Goal: Task Accomplishment & Management: Manage account settings

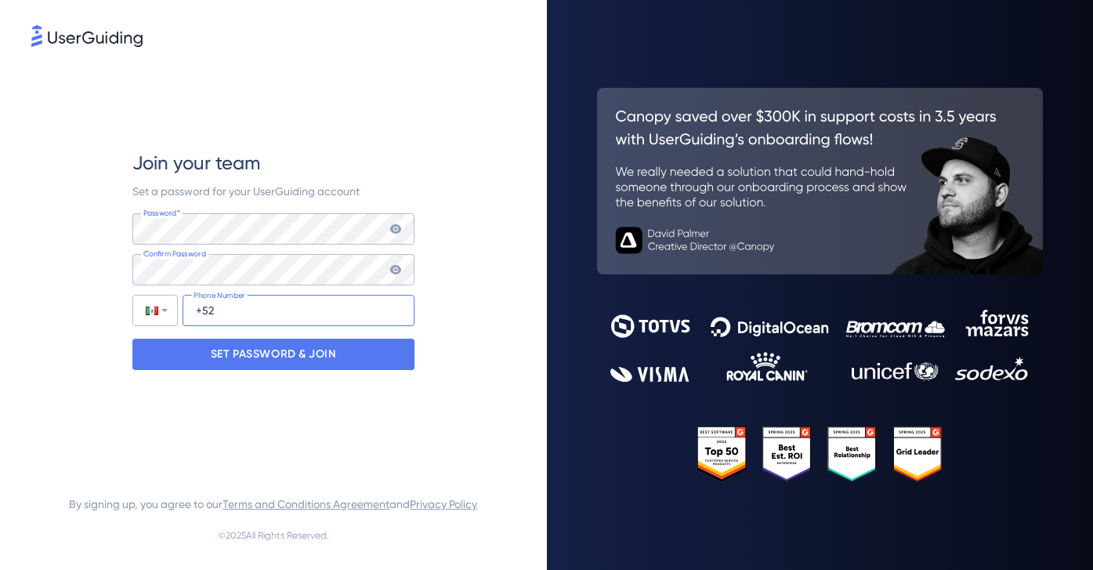
click at [249, 314] on input "+52" at bounding box center [299, 310] width 232 height 31
click at [272, 308] on input "+52" at bounding box center [299, 310] width 232 height 31
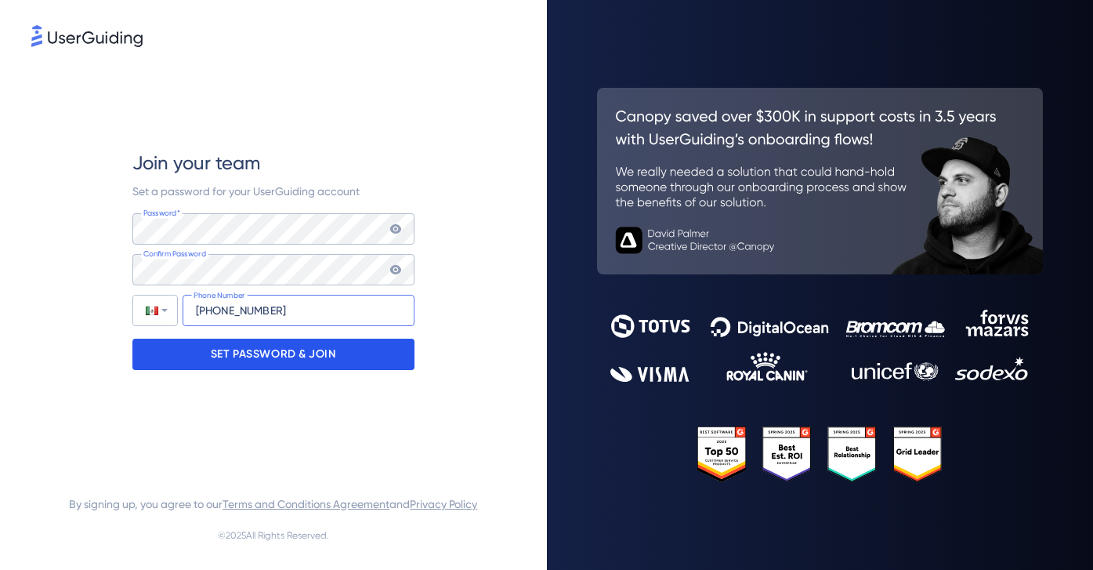
type input "+52 811 695 6730"
click at [263, 345] on p "SET PASSWORD & JOIN" at bounding box center [273, 354] width 125 height 25
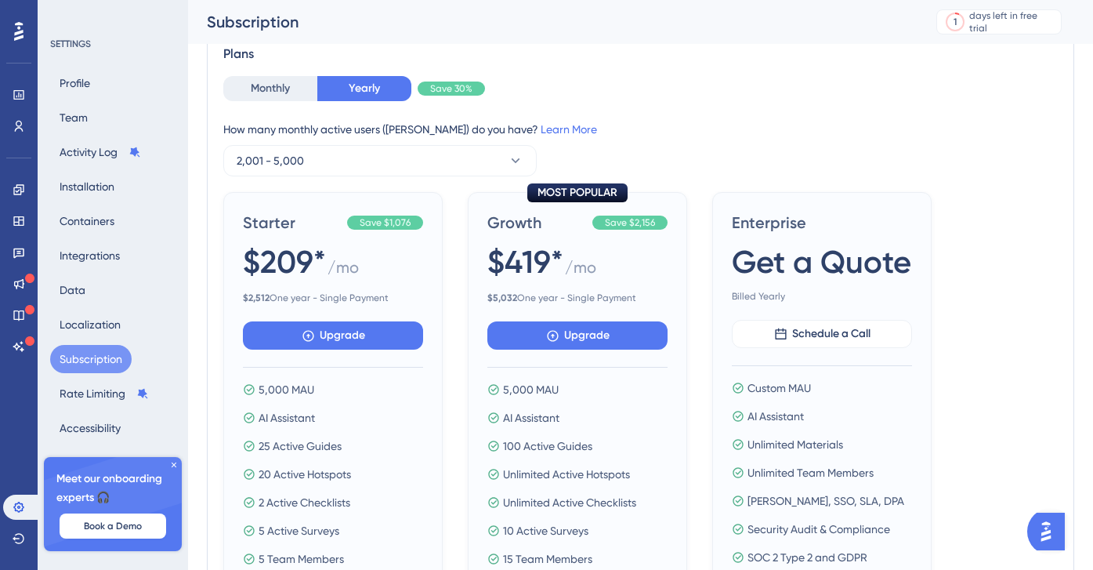
scroll to position [95, 0]
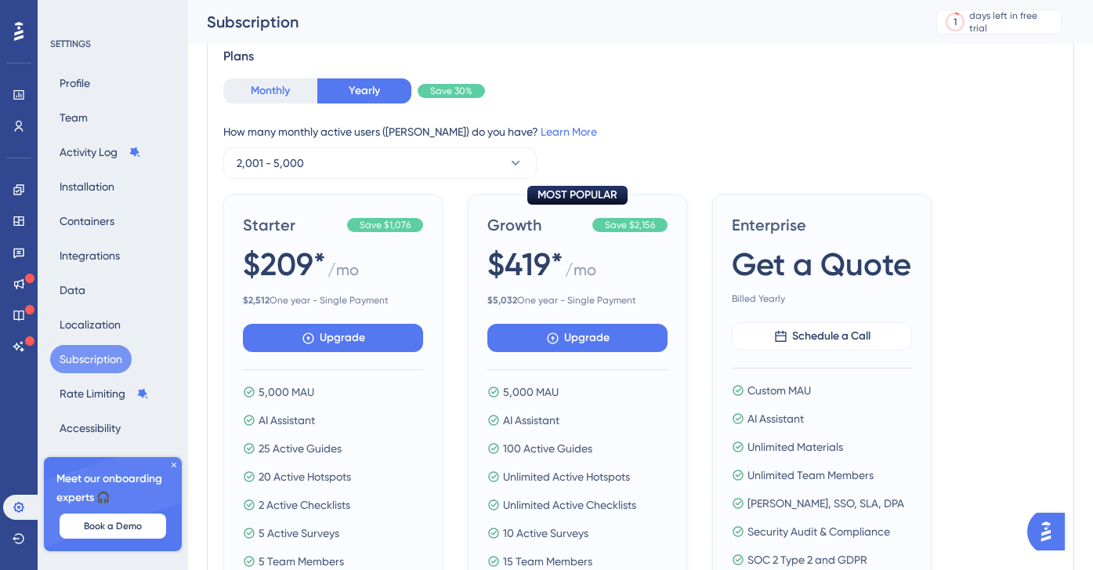
click at [249, 80] on button "Monthly" at bounding box center [270, 90] width 94 height 25
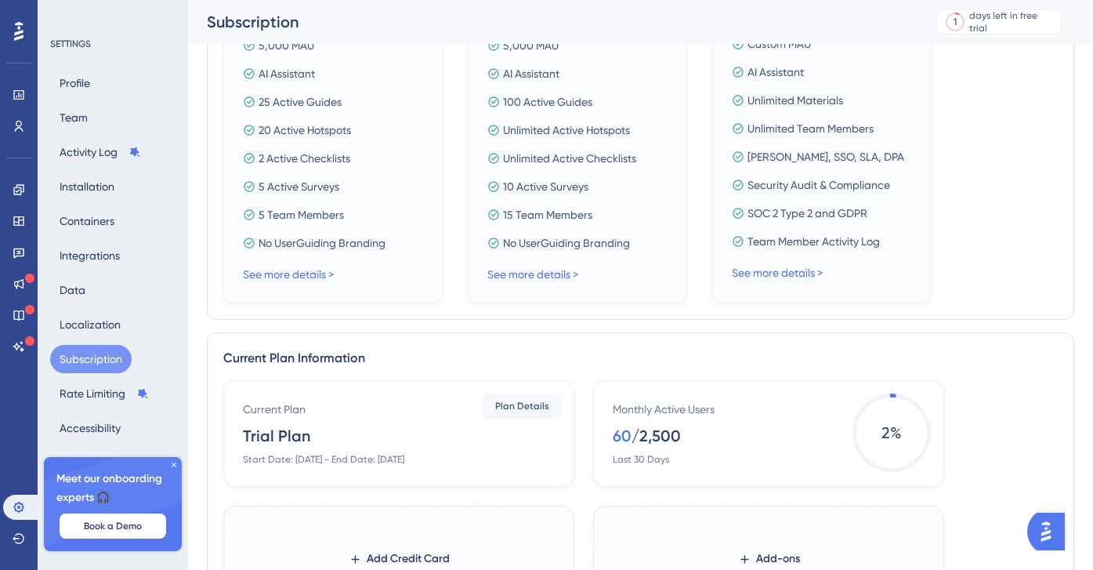
scroll to position [0, 0]
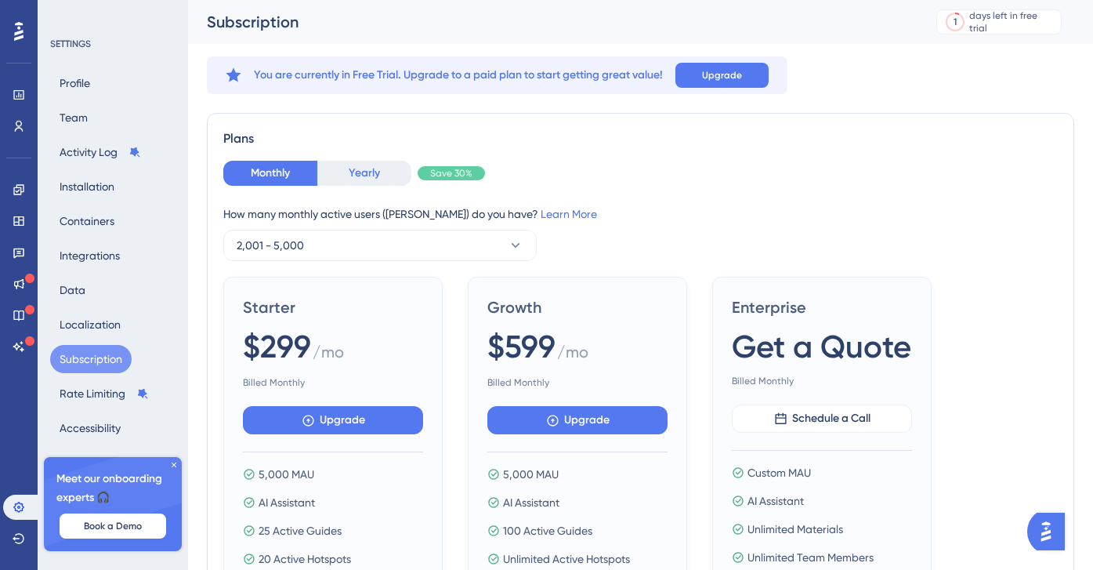
click at [360, 177] on button "Yearly" at bounding box center [364, 173] width 94 height 25
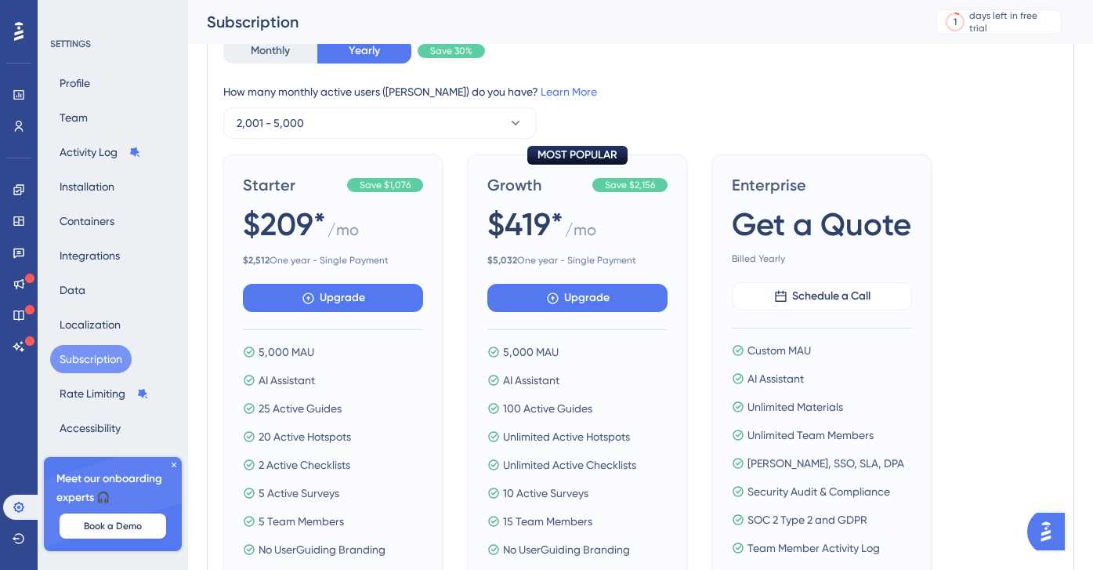
scroll to position [136, 0]
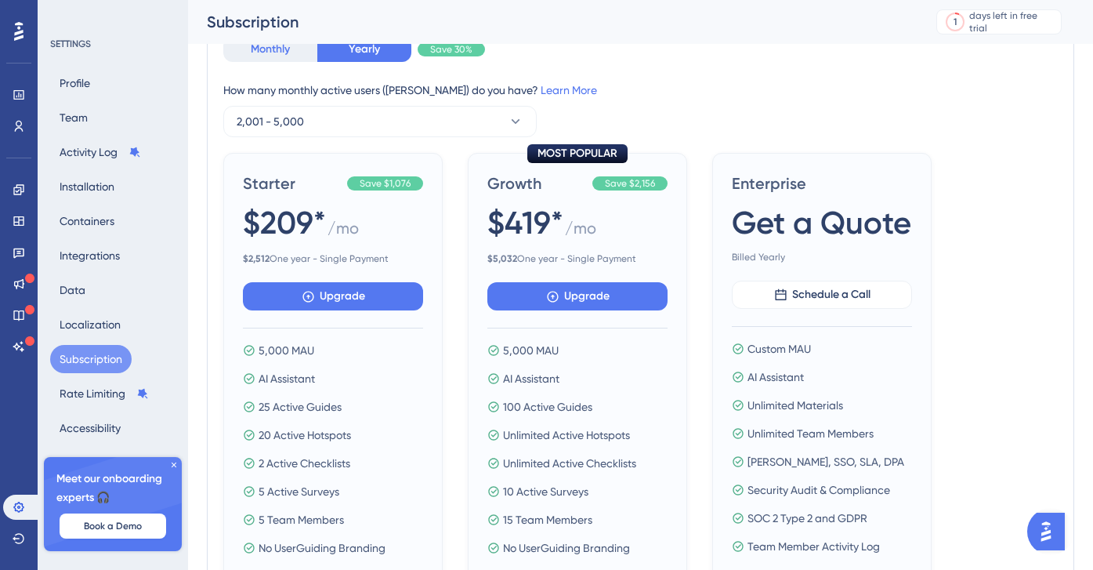
click at [262, 49] on button "Monthly" at bounding box center [270, 49] width 94 height 25
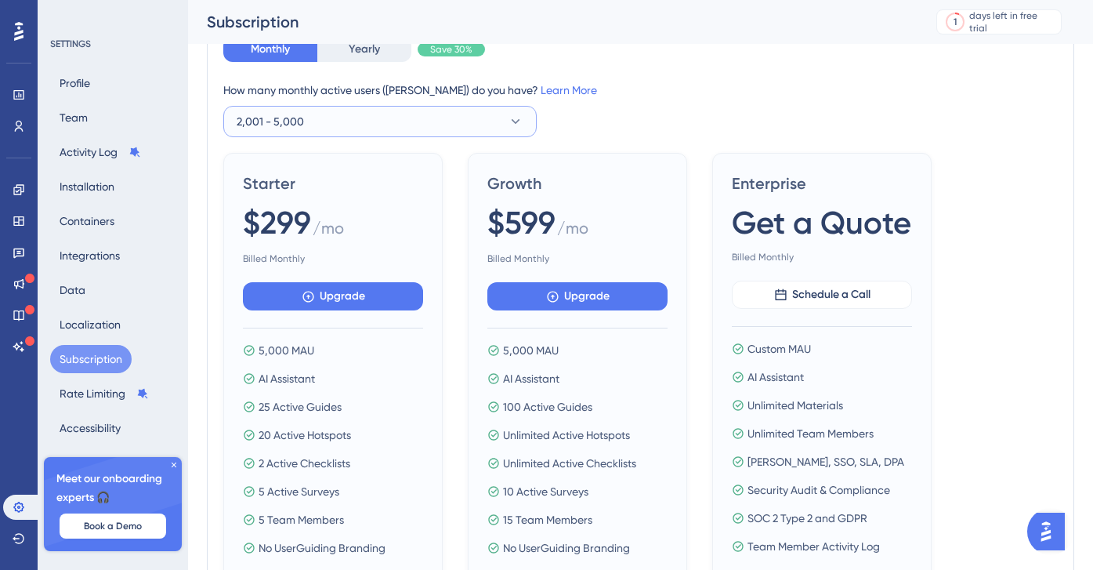
click at [294, 118] on span "2,001 - 5,000" at bounding box center [270, 121] width 67 height 19
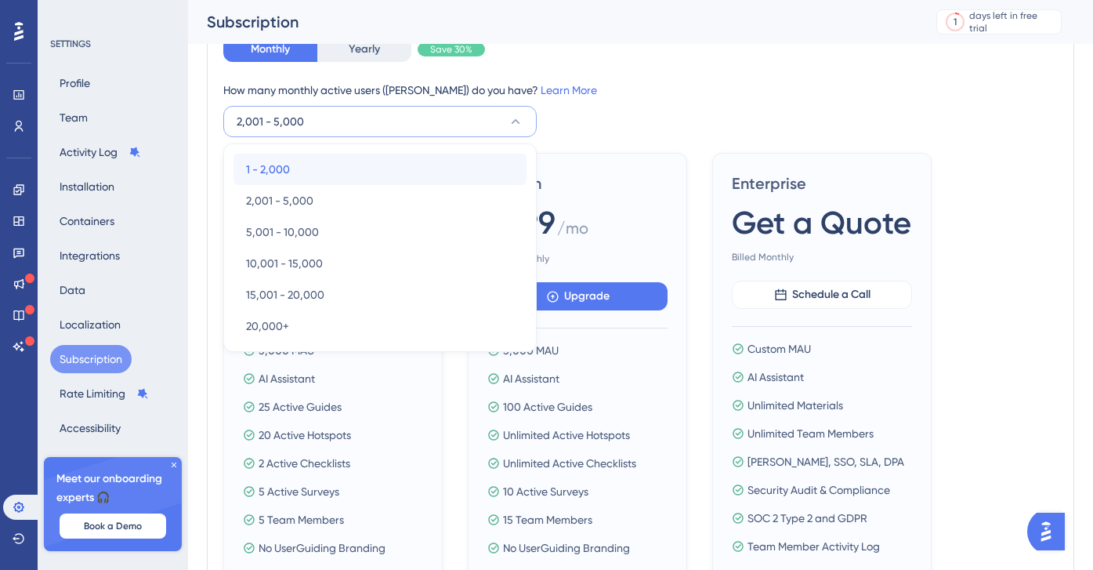
click at [265, 172] on span "1 - 2,000" at bounding box center [268, 169] width 44 height 19
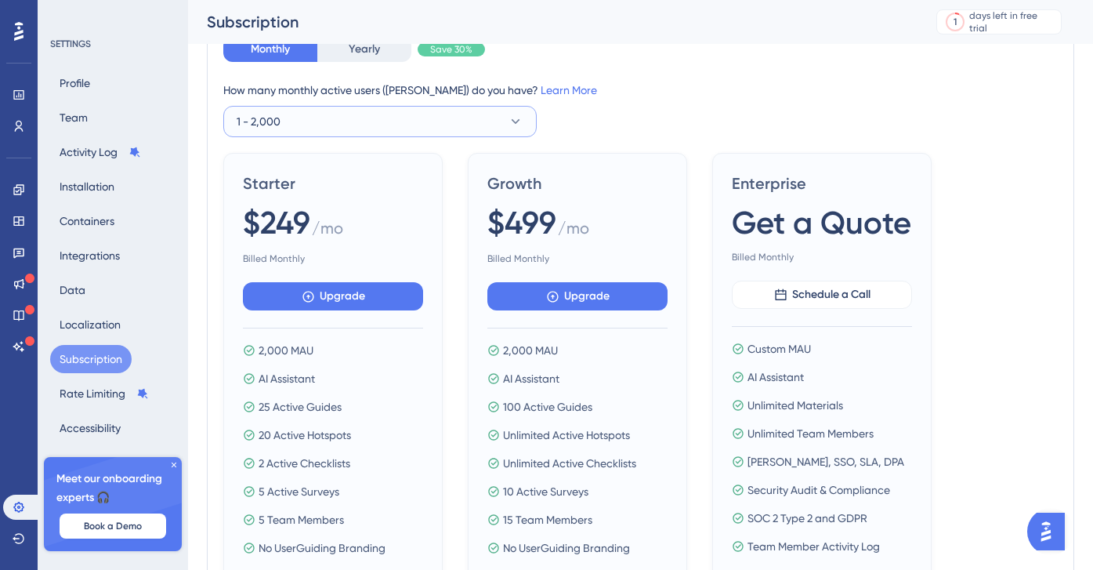
click at [277, 110] on button "1 - 2,000" at bounding box center [379, 121] width 313 height 31
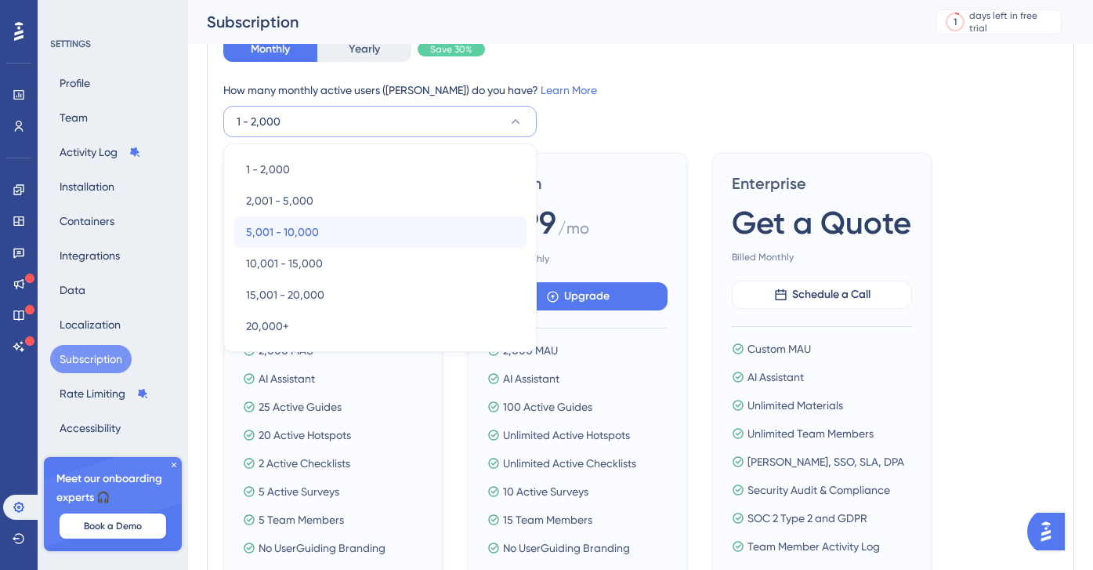
click at [278, 241] on div "5,001 - 10,000 5,001 - 10,000" at bounding box center [380, 231] width 268 height 31
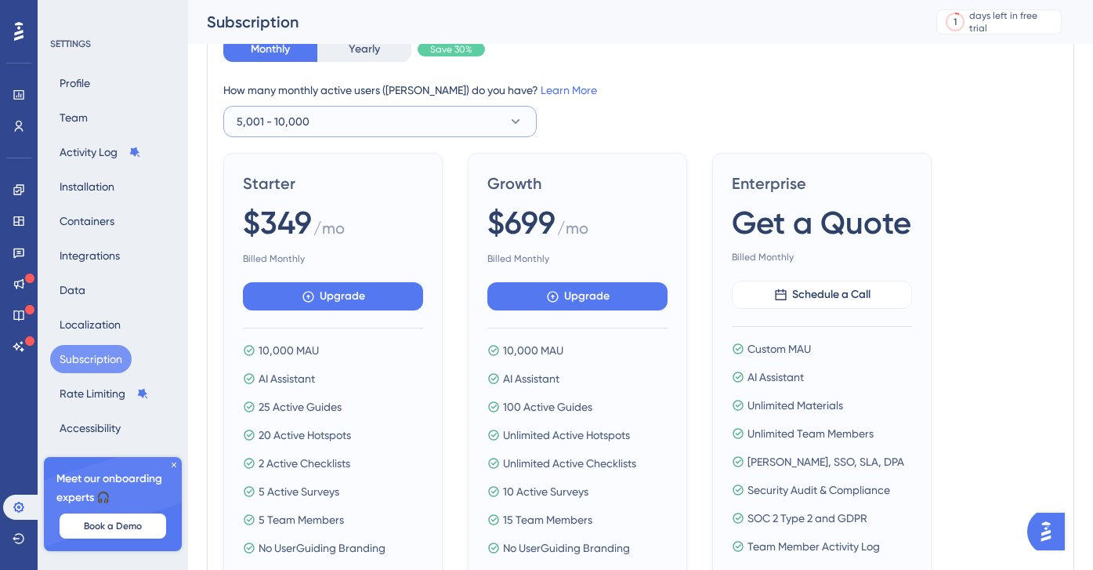
click at [278, 130] on span "5,001 - 10,000" at bounding box center [273, 121] width 73 height 19
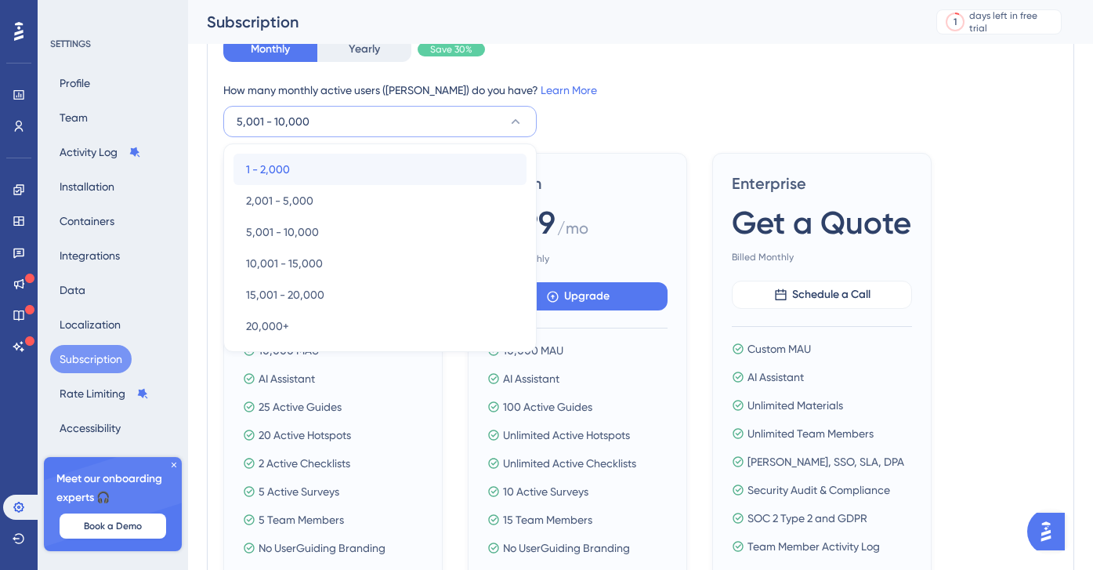
click at [279, 179] on div "1 - 2,000 1 - 2,000" at bounding box center [380, 169] width 268 height 31
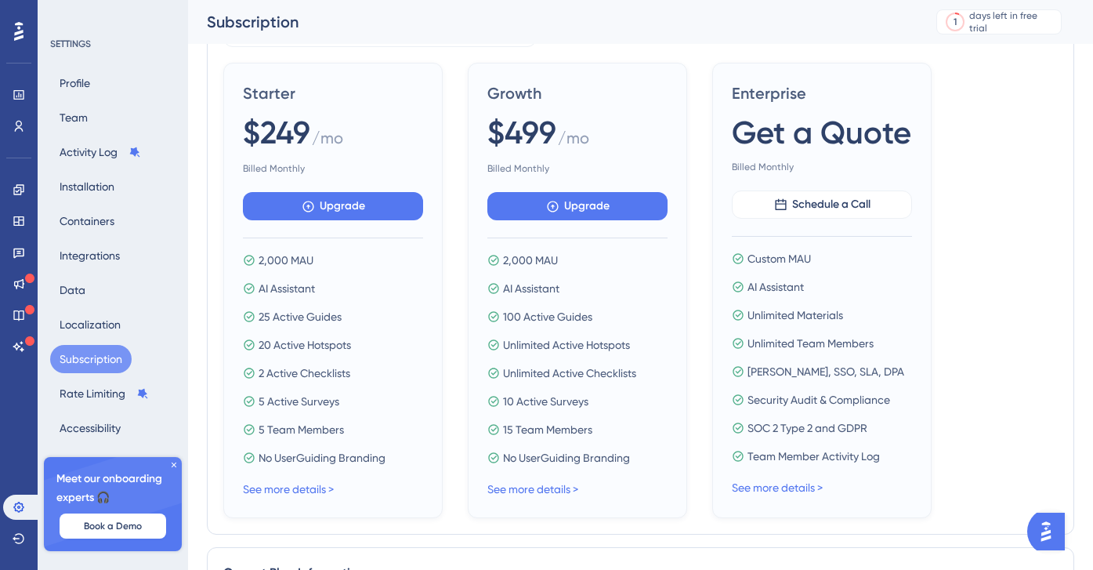
scroll to position [222, 0]
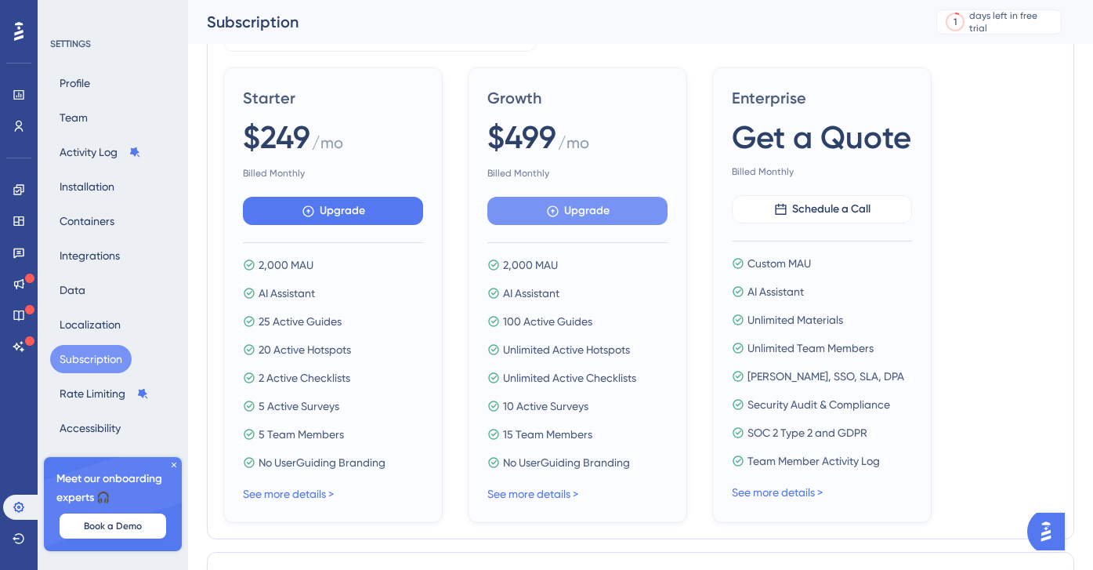
click at [532, 218] on button "Upgrade" at bounding box center [577, 211] width 180 height 28
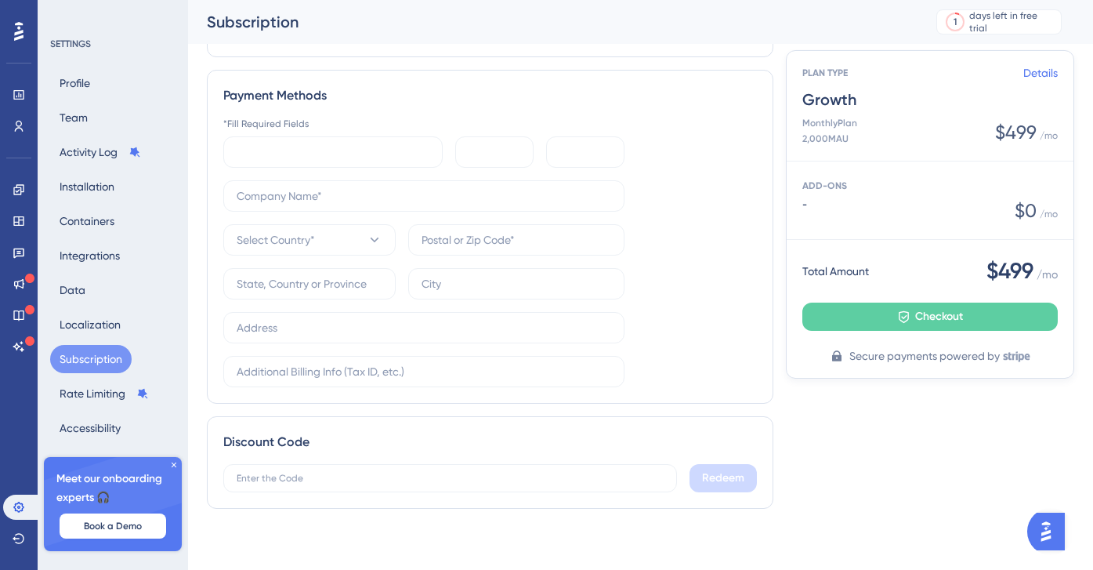
scroll to position [560, 0]
